Goal: Transaction & Acquisition: Purchase product/service

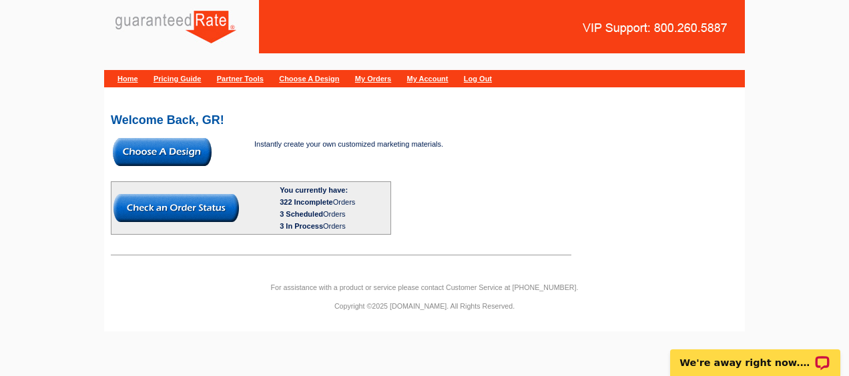
click at [165, 153] on img at bounding box center [162, 152] width 99 height 28
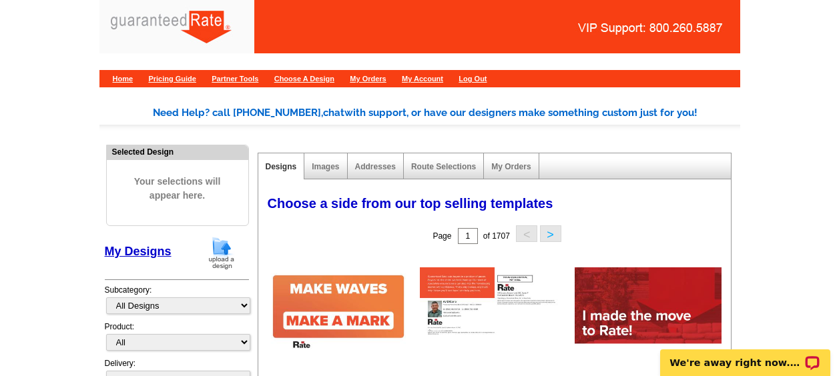
click at [230, 241] on img at bounding box center [221, 253] width 35 height 34
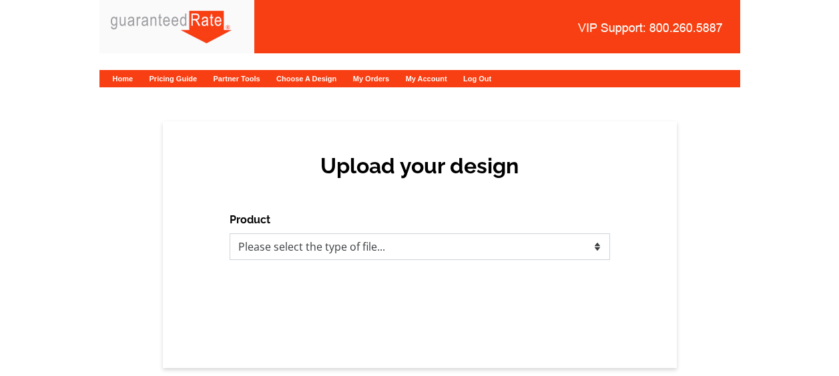
click at [303, 245] on select "Please select the type of file... Postcards Calendars Business Cards Letters an…" at bounding box center [420, 247] width 380 height 27
select select "3"
click at [230, 234] on select "Please select the type of file... Postcards Calendars Business Cards Letters an…" at bounding box center [420, 247] width 380 height 27
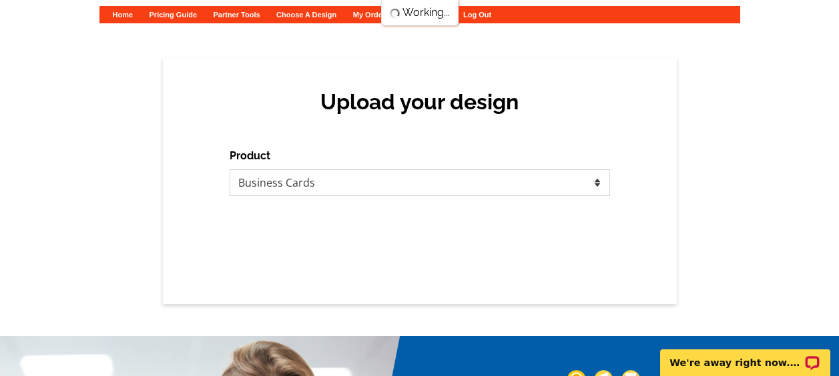
scroll to position [65, 0]
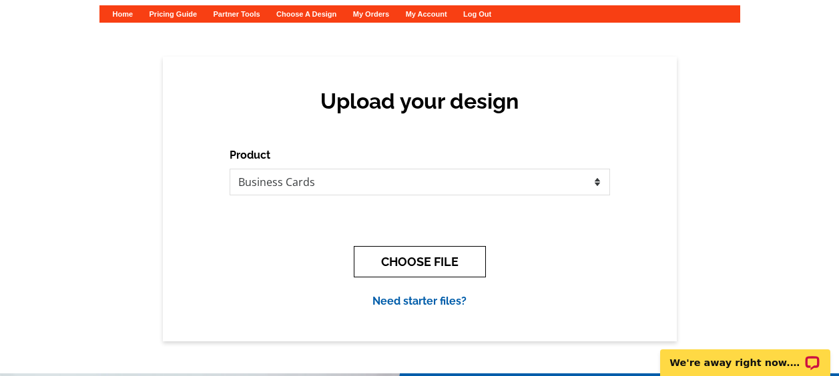
click at [427, 257] on button "CHOOSE FILE" at bounding box center [420, 261] width 132 height 31
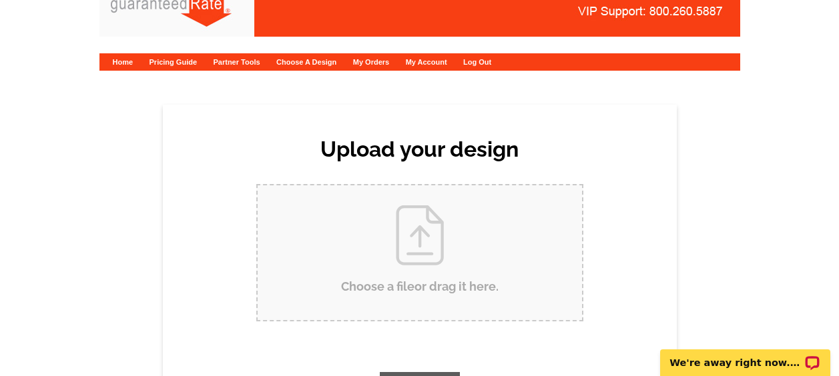
scroll to position [0, 0]
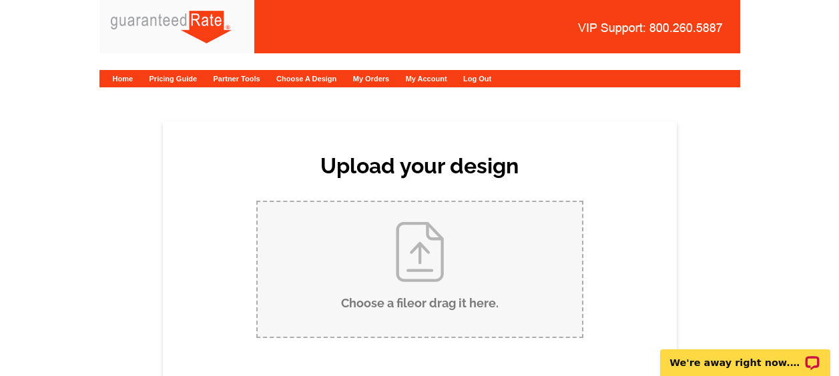
click at [427, 257] on input "Choose a file or drag it here ." at bounding box center [420, 269] width 324 height 135
type input "C:\fakepath\Joshua Thompson Business Card.pdf"
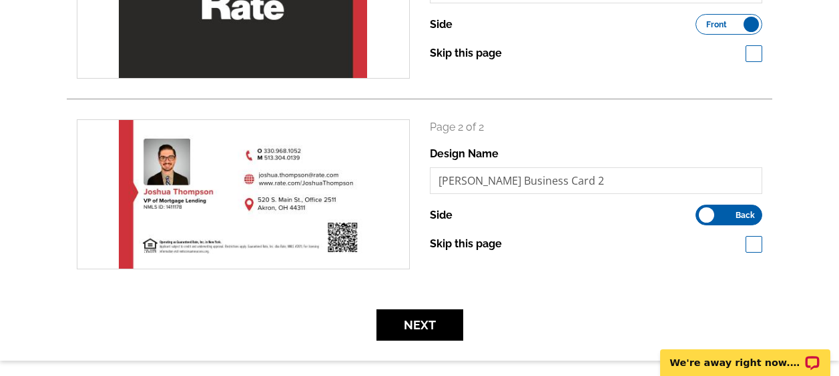
scroll to position [298, 0]
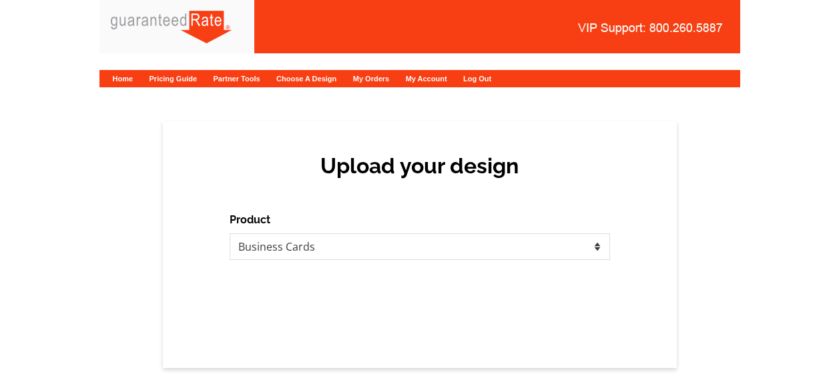
select select "3"
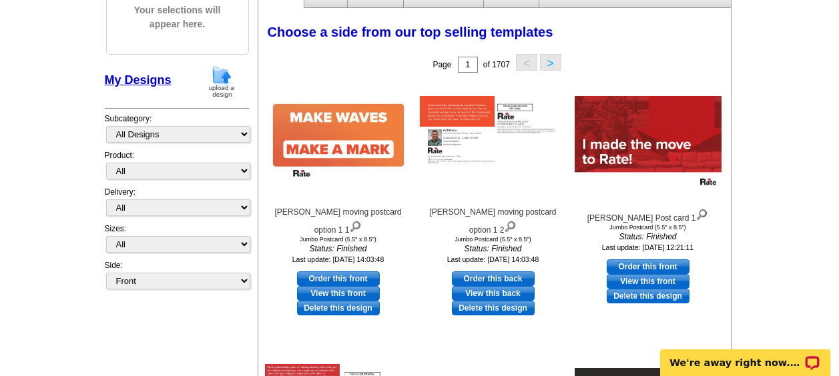
click at [220, 83] on img at bounding box center [221, 82] width 35 height 34
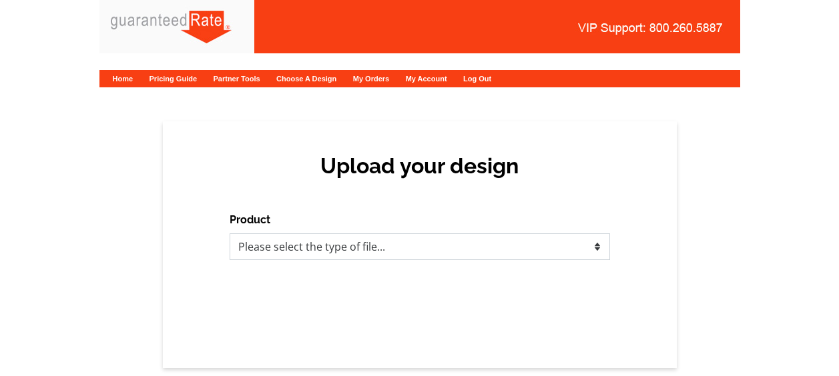
click at [261, 250] on select "Please select the type of file... Postcards Calendars Business Cards Letters an…" at bounding box center [420, 247] width 380 height 27
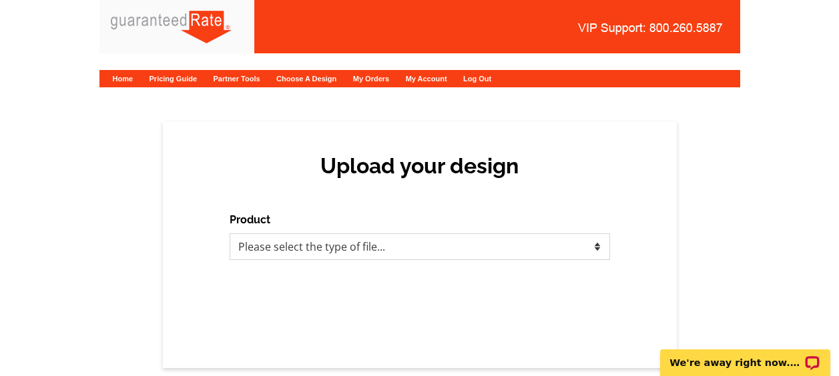
select select "3"
click at [230, 234] on select "Please select the type of file... Postcards Calendars Business Cards Letters an…" at bounding box center [420, 247] width 380 height 27
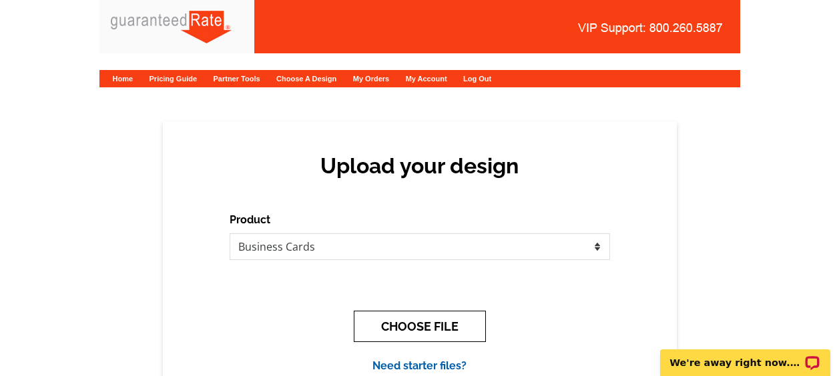
click at [388, 326] on button "CHOOSE FILE" at bounding box center [420, 326] width 132 height 31
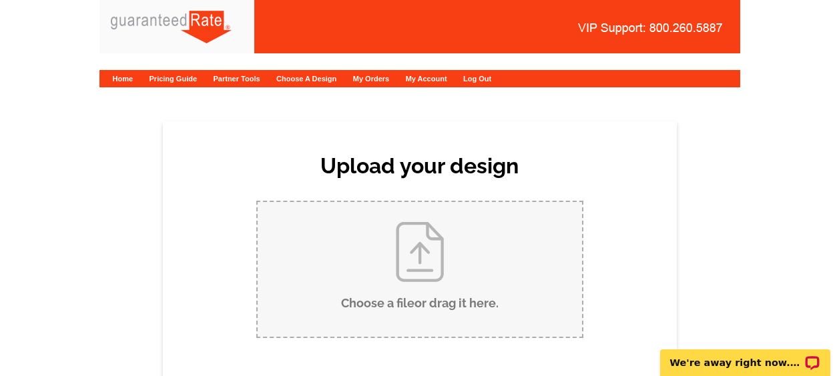
click at [375, 248] on input "Choose a file or drag it here ." at bounding box center [420, 269] width 324 height 135
type input "C:\fakepath\Joshua Thompson Business Card.pdf"
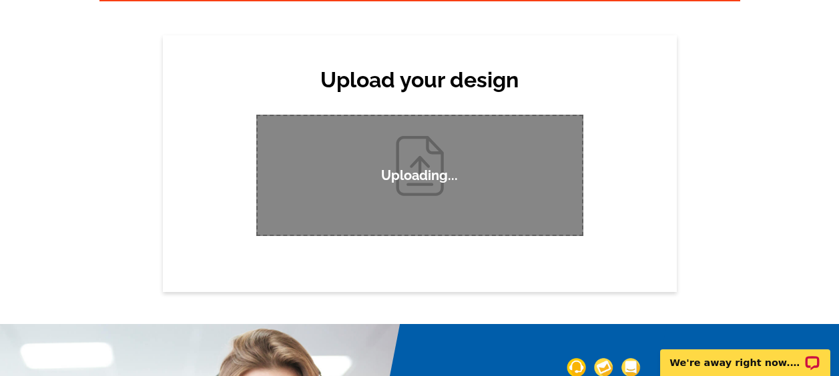
scroll to position [87, 0]
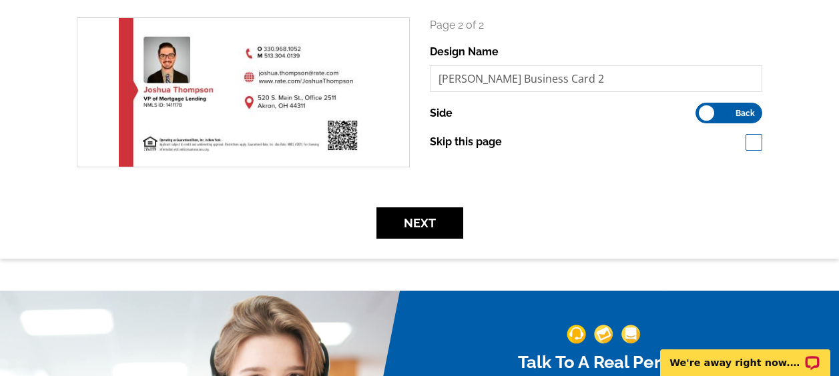
scroll to position [393, 0]
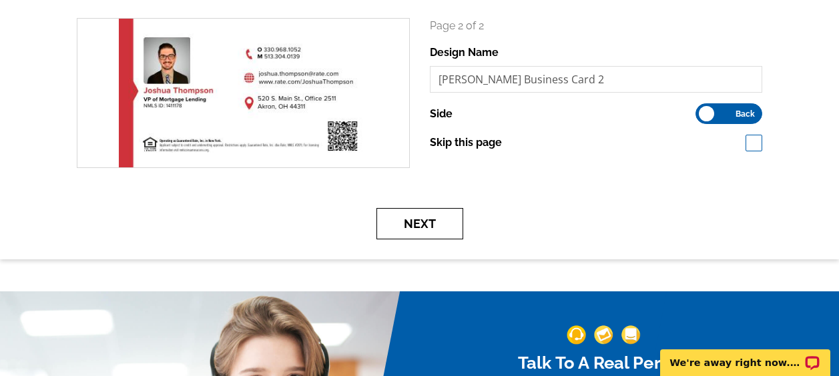
click at [443, 218] on button "Next" at bounding box center [419, 223] width 87 height 31
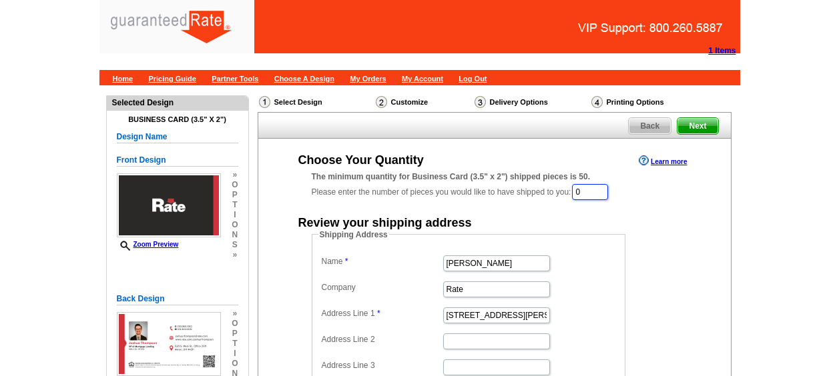
click at [596, 194] on input "0" at bounding box center [590, 192] width 36 height 16
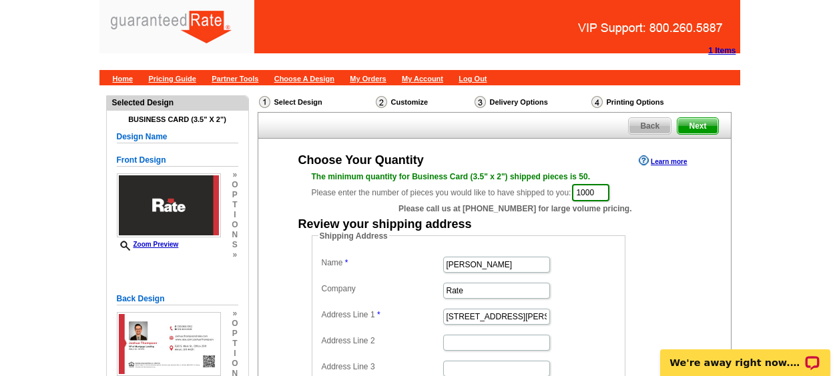
click at [600, 183] on div "The minimum quantity for Business Card (3.5" x 2") shipped pieces is 50. Please…" at bounding box center [495, 187] width 366 height 32
click at [603, 186] on input "1000" at bounding box center [590, 192] width 37 height 17
type input "1000"
type input "[PERSON_NAME]"
click at [548, 131] on div "Back Next" at bounding box center [495, 125] width 474 height 27
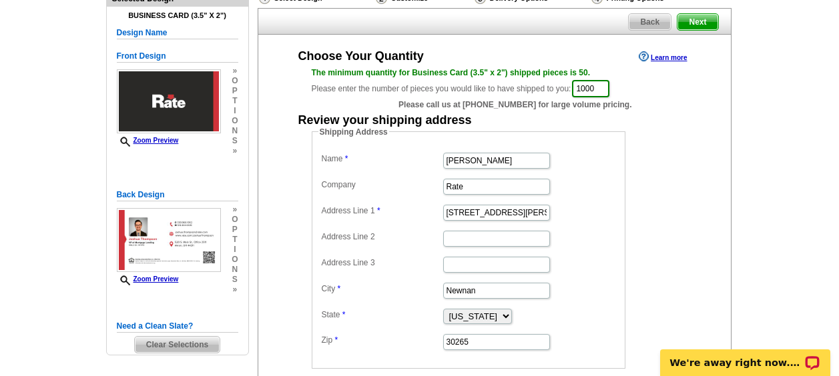
scroll to position [105, 0]
click at [478, 193] on input "Rate" at bounding box center [496, 186] width 107 height 16
click at [465, 187] on input "Rate" at bounding box center [496, 186] width 107 height 16
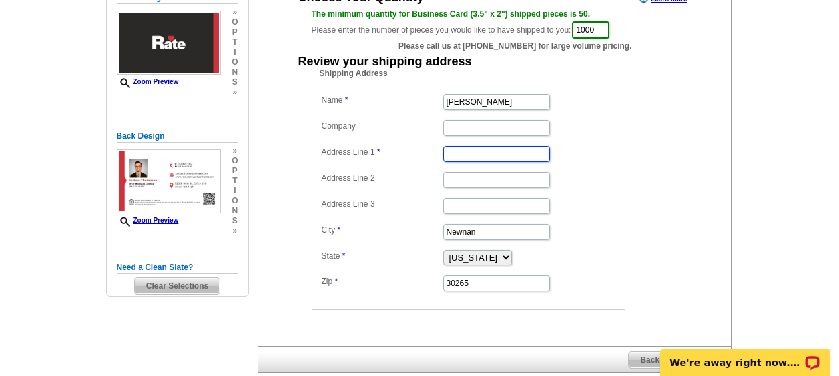
scroll to position [166, 0]
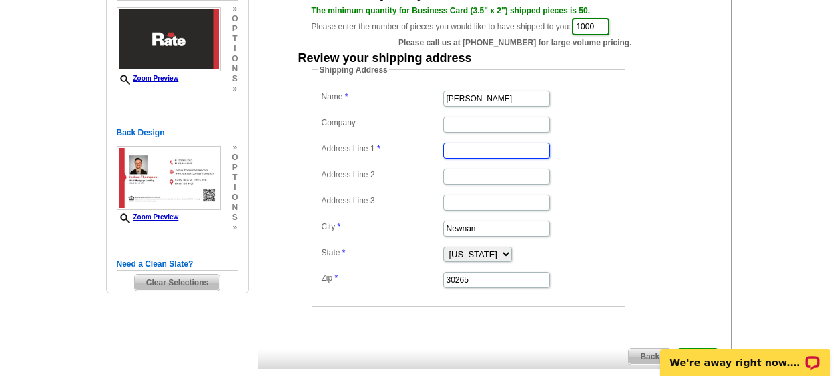
paste input "1306 Leecrest St."
type input "1306 Leecrest St."
click at [473, 149] on input "1306 Leecrest St." at bounding box center [496, 151] width 107 height 16
paste input "[STREET_ADDRESS]"
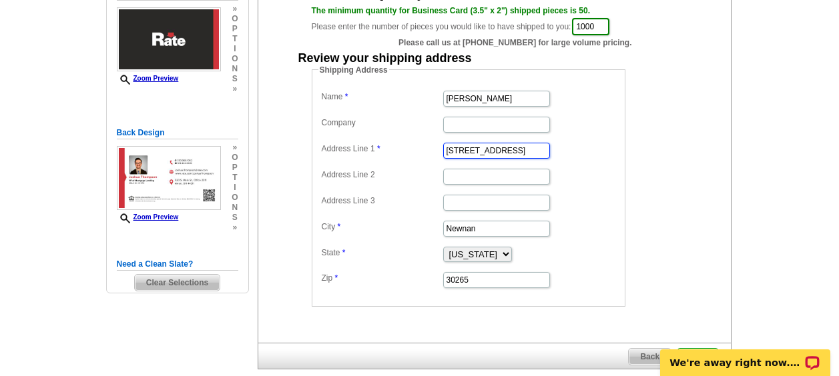
type input "[STREET_ADDRESS]"
click at [465, 226] on input "Newnan" at bounding box center [496, 229] width 107 height 16
paste input "Massillon"
type input "Massillon"
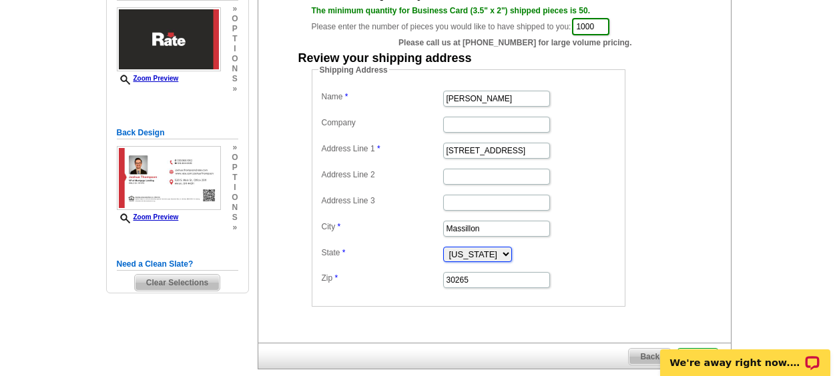
click at [477, 255] on select "Alabama Alaska Arizona Arkansas California Colorado Connecticut District of Col…" at bounding box center [477, 254] width 69 height 15
select select "OH"
click at [443, 247] on select "Alabama Alaska Arizona Arkansas California Colorado Connecticut District of Col…" at bounding box center [477, 254] width 69 height 15
click at [463, 285] on input "30265" at bounding box center [496, 280] width 107 height 16
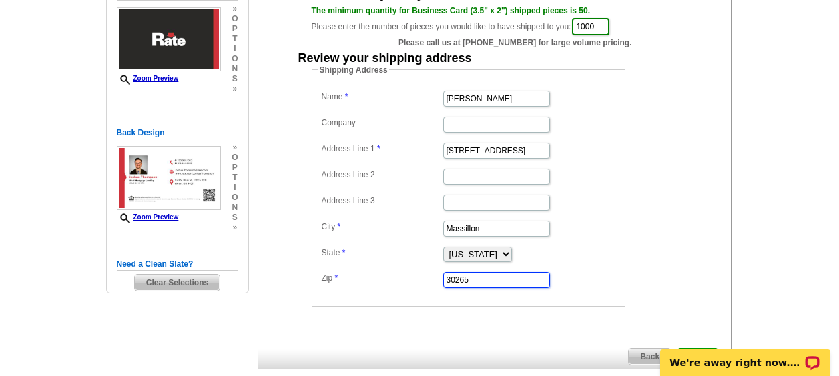
click at [463, 285] on input "30265" at bounding box center [496, 280] width 107 height 16
paste input "44646"
type input "44646"
click at [639, 227] on dd "Shipping Address Name Joshua Thompson Company Address Line 1 1306 Leecrest St. …" at bounding box center [489, 185] width 355 height 243
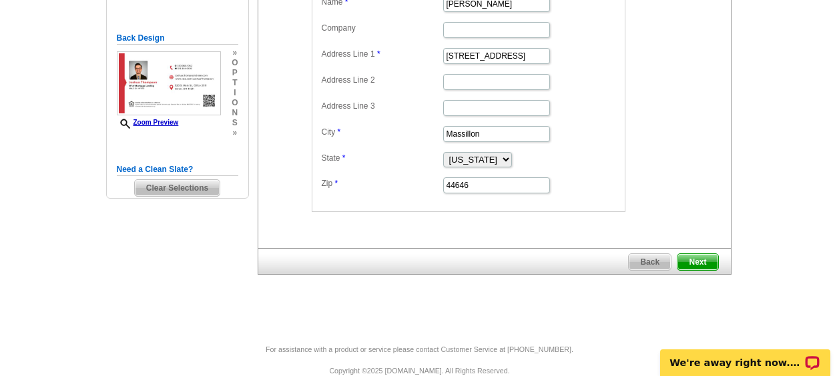
click at [698, 260] on span "Next" at bounding box center [697, 262] width 40 height 16
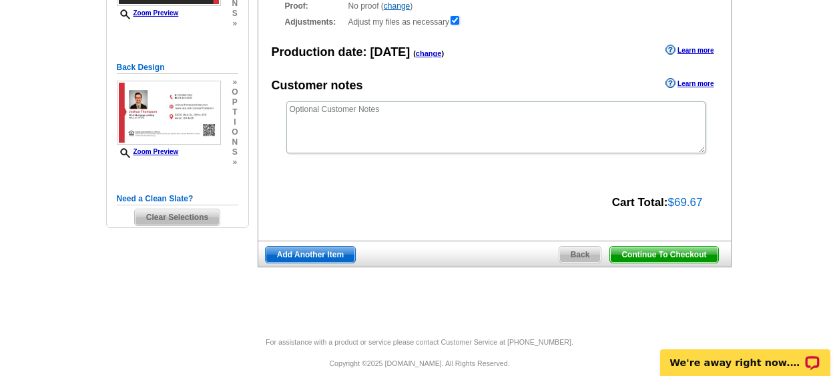
click at [650, 252] on span "Continue To Checkout" at bounding box center [663, 255] width 107 height 16
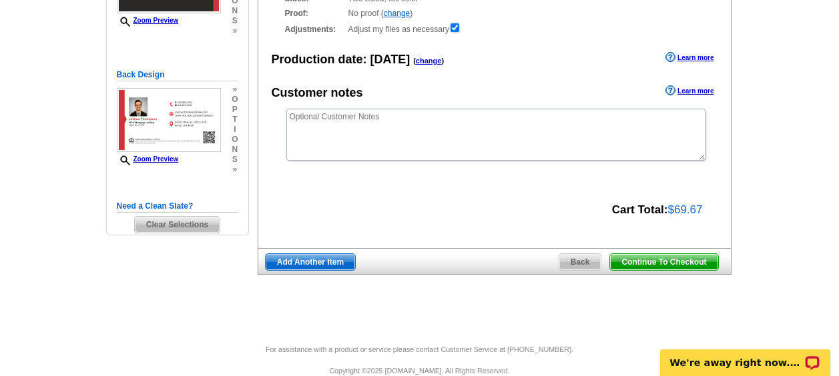
scroll to position [82, 0]
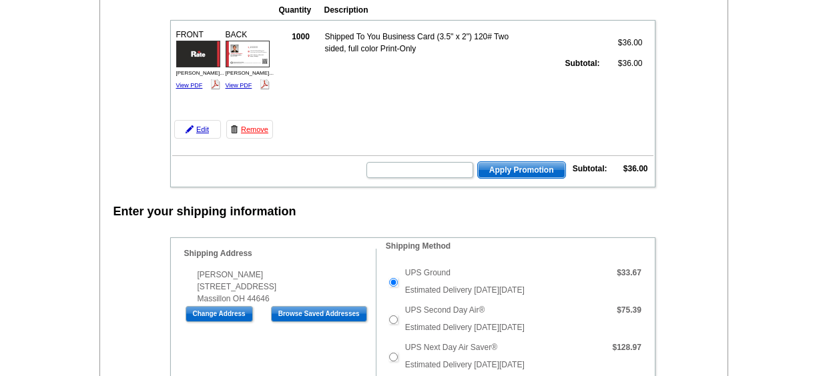
scroll to position [193, 0]
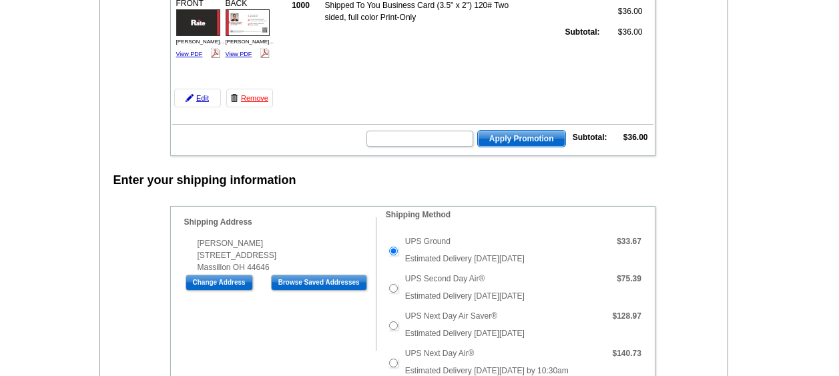
click at [298, 232] on div "Shipping Address [PERSON_NAME] [STREET_ADDRESS]" at bounding box center [273, 246] width 205 height 56
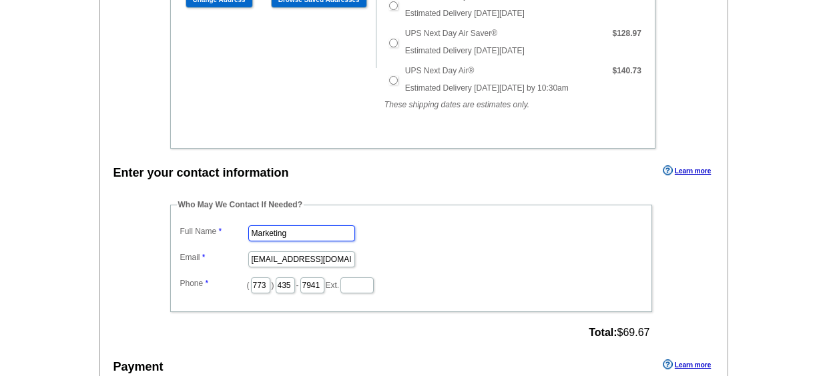
click at [298, 232] on input "Marketing" at bounding box center [301, 234] width 107 height 16
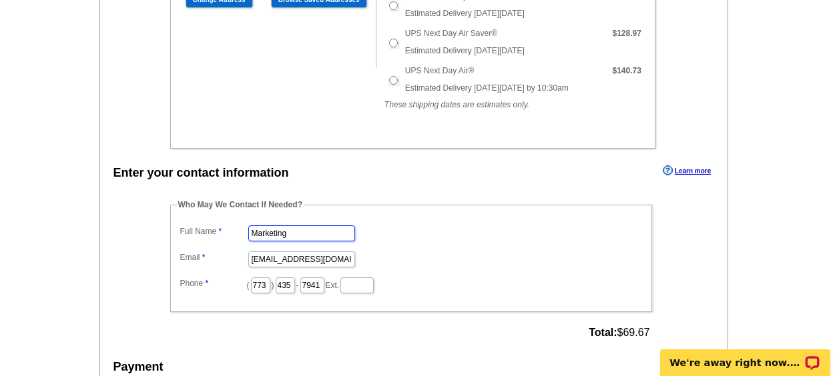
scroll to position [0, 0]
type input "[PERSON_NAME]"
type input "[PERSON_NAME][EMAIL_ADDRESS][PERSON_NAME][DOMAIN_NAME]"
type input "312"
type input "509"
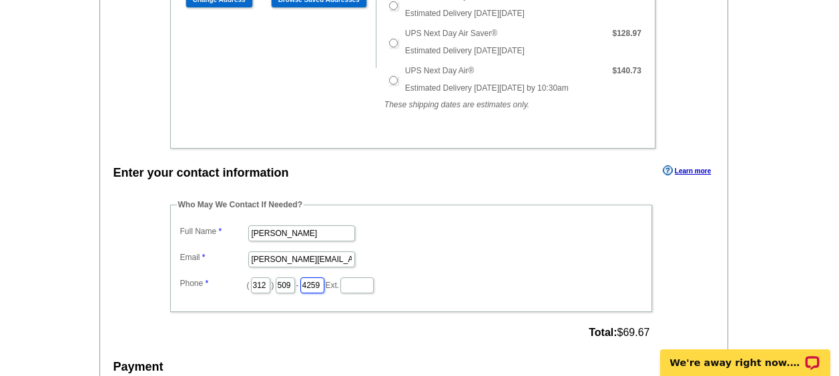
type input "4259"
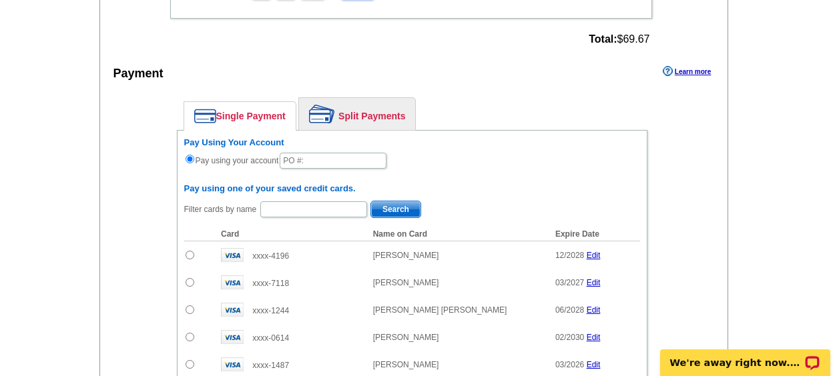
scroll to position [774, 0]
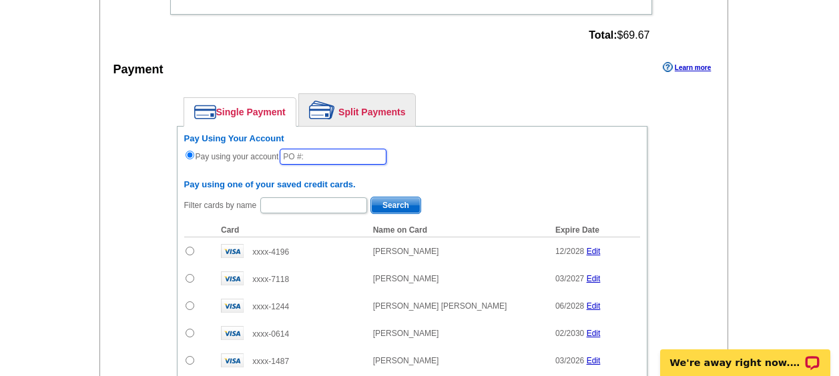
click at [310, 150] on input "text" at bounding box center [333, 157] width 107 height 16
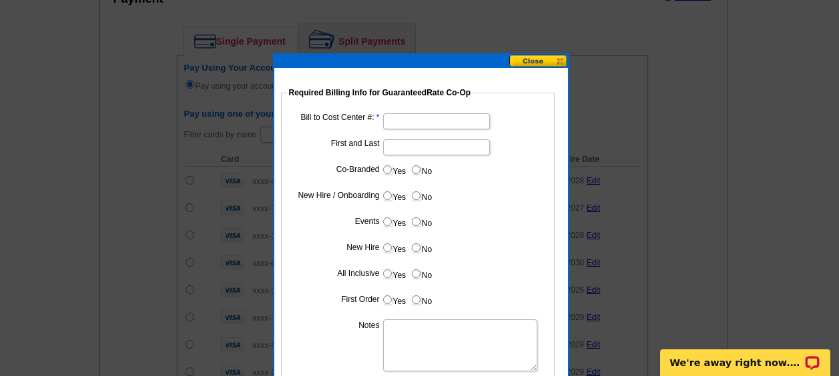
type input "08222025_817_AH"
click at [390, 117] on input "Bill to Cost Center #:" at bounding box center [436, 121] width 107 height 16
type input "5083"
type input "[PERSON_NAME]"
click at [415, 166] on input "No" at bounding box center [416, 170] width 9 height 9
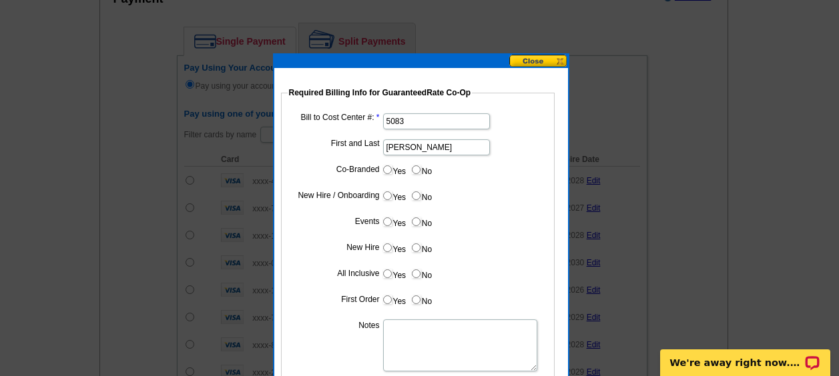
radio input "true"
click at [388, 193] on input "Yes" at bounding box center [387, 196] width 9 height 9
radio input "true"
click at [420, 221] on input "No" at bounding box center [416, 222] width 9 height 9
radio input "true"
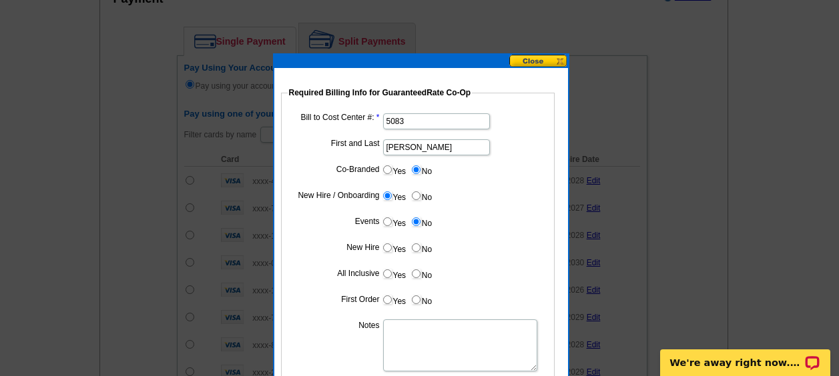
click at [385, 254] on label "Yes" at bounding box center [394, 247] width 25 height 15
click at [385, 252] on input "Yes" at bounding box center [387, 248] width 9 height 9
radio input "true"
click at [416, 280] on label "No" at bounding box center [421, 273] width 21 height 15
click at [416, 278] on input "No" at bounding box center [416, 274] width 9 height 9
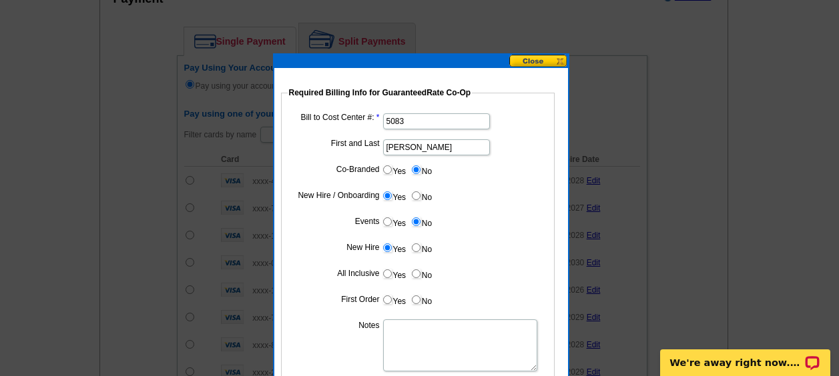
radio input "true"
click at [382, 300] on label "Yes" at bounding box center [394, 299] width 25 height 15
click at [383, 300] on input "Yes" at bounding box center [387, 300] width 9 height 9
radio input "true"
click at [411, 331] on textarea "Notes" at bounding box center [460, 346] width 154 height 52
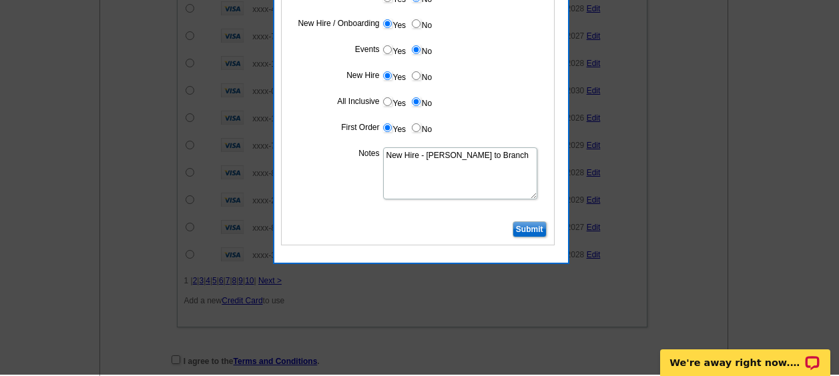
scroll to position [1017, 0]
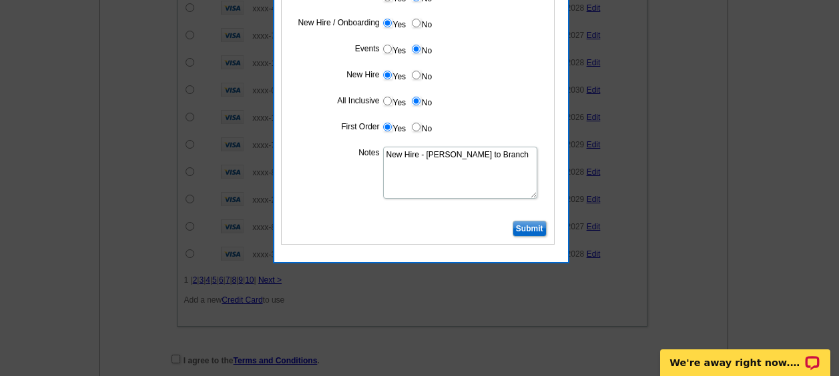
type textarea "New Hire - Bill to Branch"
click at [530, 230] on input "Submit" at bounding box center [530, 229] width 34 height 16
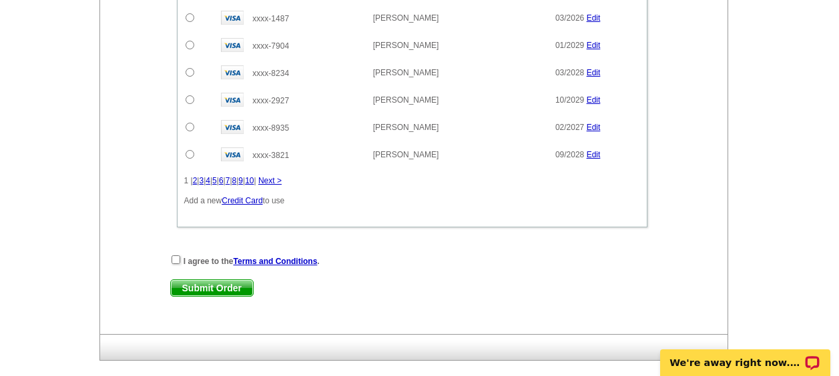
scroll to position [1119, 0]
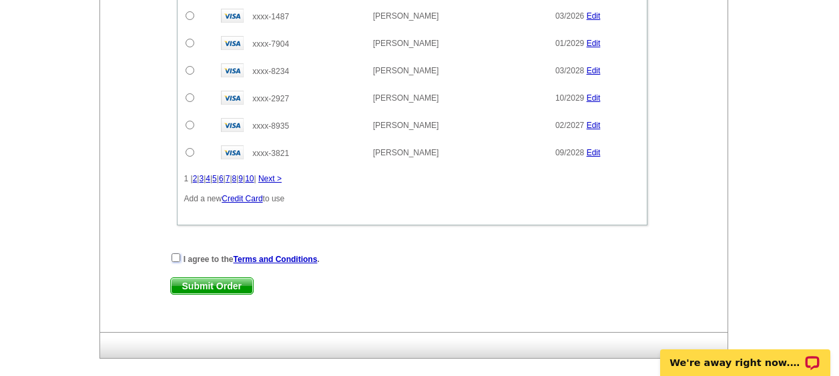
click at [178, 257] on input "checkbox" at bounding box center [176, 258] width 9 height 9
checkbox input "true"
click at [202, 286] on span "Submit Order" at bounding box center [212, 286] width 82 height 16
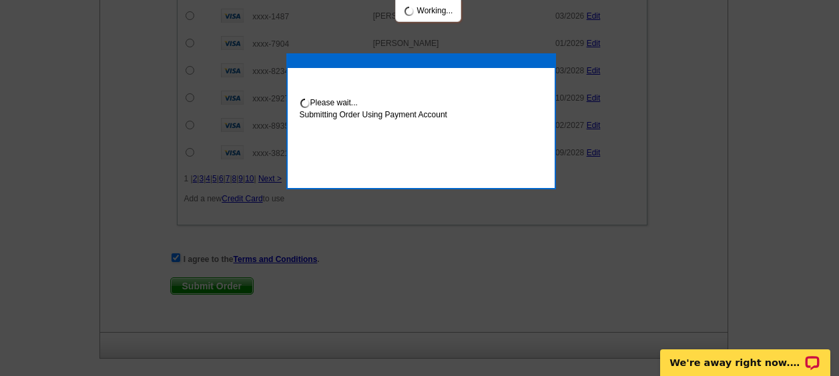
scroll to position [1186, 0]
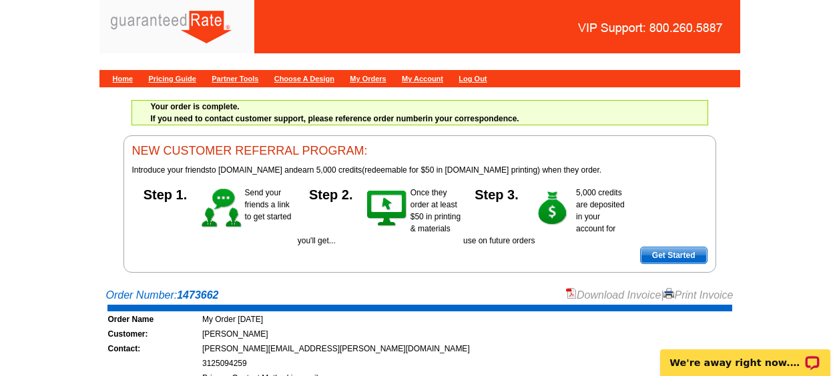
click at [590, 294] on link "Download Invoice" at bounding box center [613, 295] width 95 height 11
